Goal: Transaction & Acquisition: Subscribe to service/newsletter

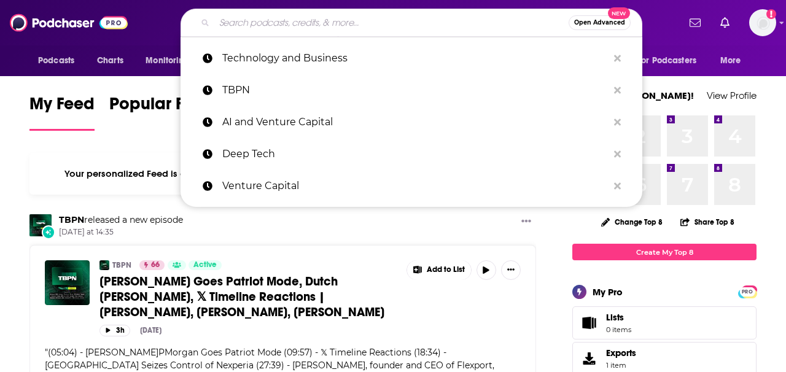
click at [321, 26] on input "Search podcasts, credits, & more..." at bounding box center [391, 23] width 355 height 20
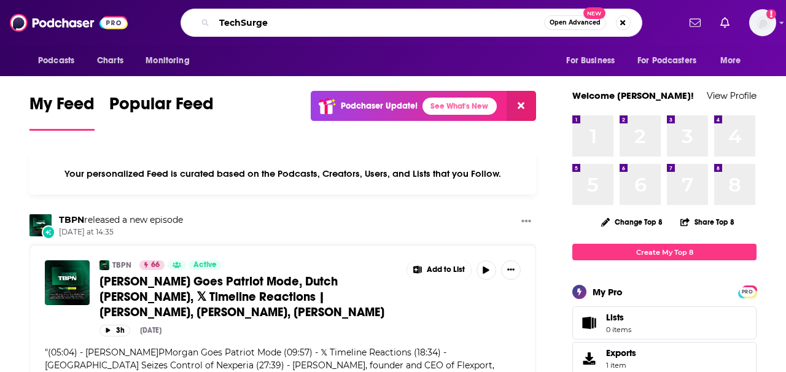
type input "TechSurge"
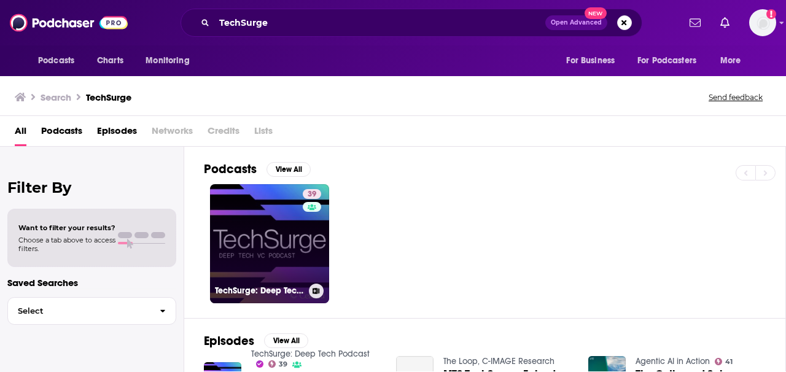
click at [286, 261] on link "39 TechSurge: Deep Tech Podcast" at bounding box center [269, 243] width 119 height 119
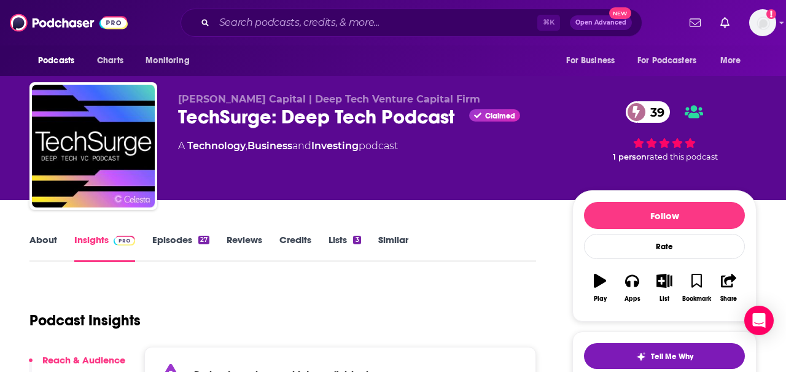
click at [511, 170] on div "[PERSON_NAME] Capital | Deep Tech Venture Capital Firm TechSurge: Deep Tech Pod…" at bounding box center [365, 142] width 375 height 98
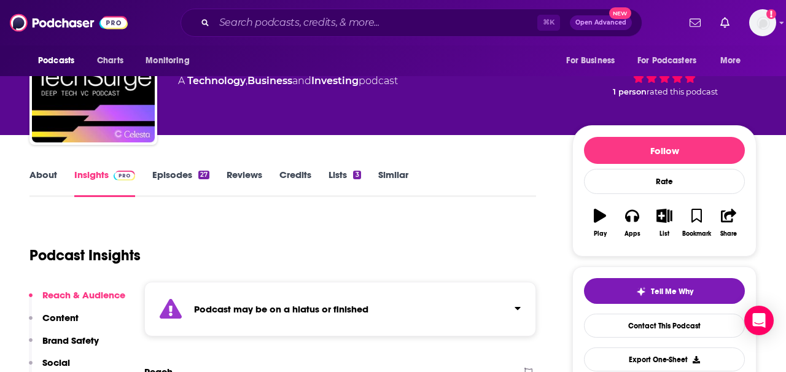
scroll to position [74, 0]
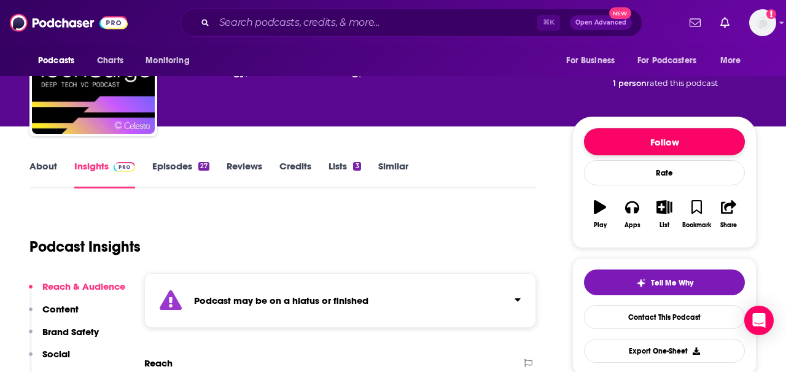
click at [633, 141] on button "Follow" at bounding box center [664, 141] width 161 height 27
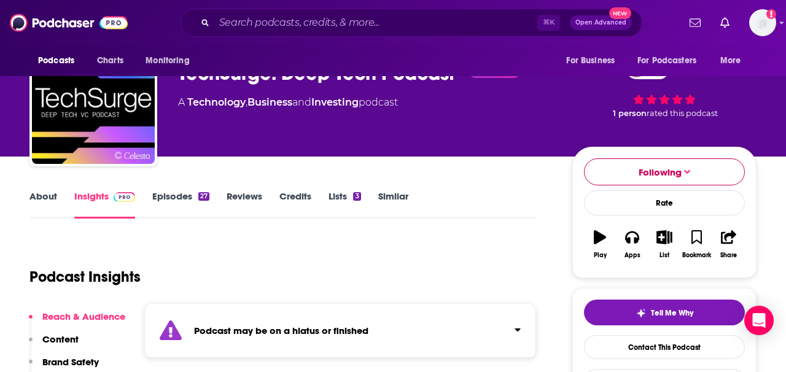
scroll to position [25, 0]
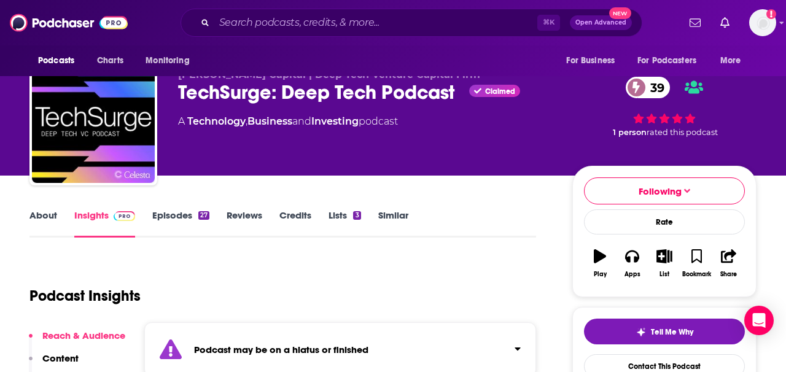
click at [160, 217] on link "Episodes 27" at bounding box center [180, 224] width 57 height 28
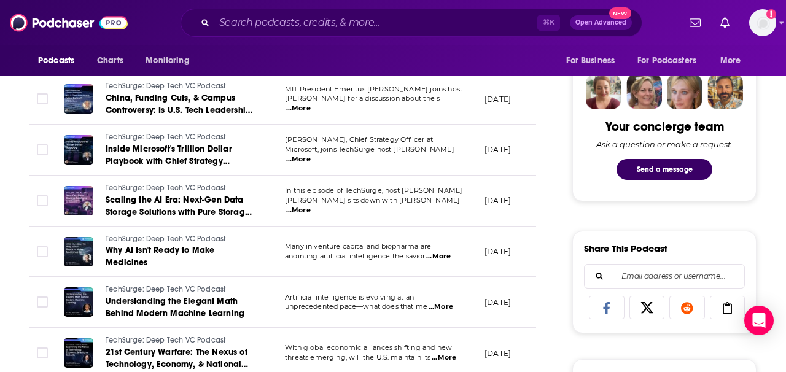
scroll to position [590, 0]
